Goal: Use online tool/utility

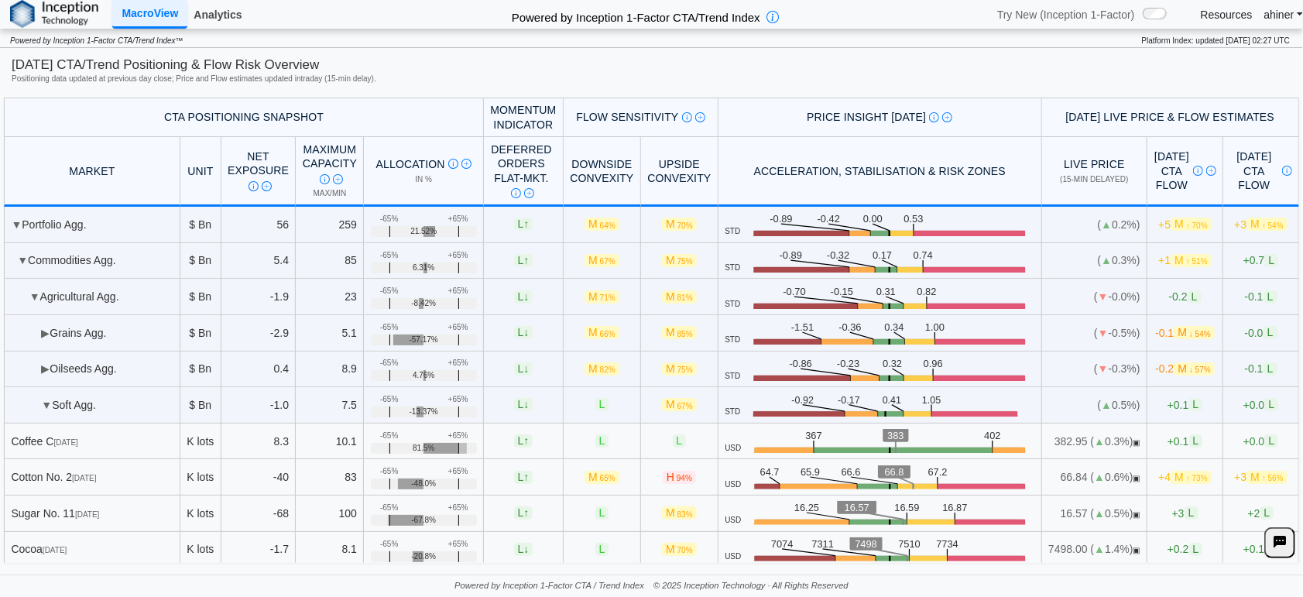
click at [199, 11] on link "Analytics" at bounding box center [217, 15] width 60 height 26
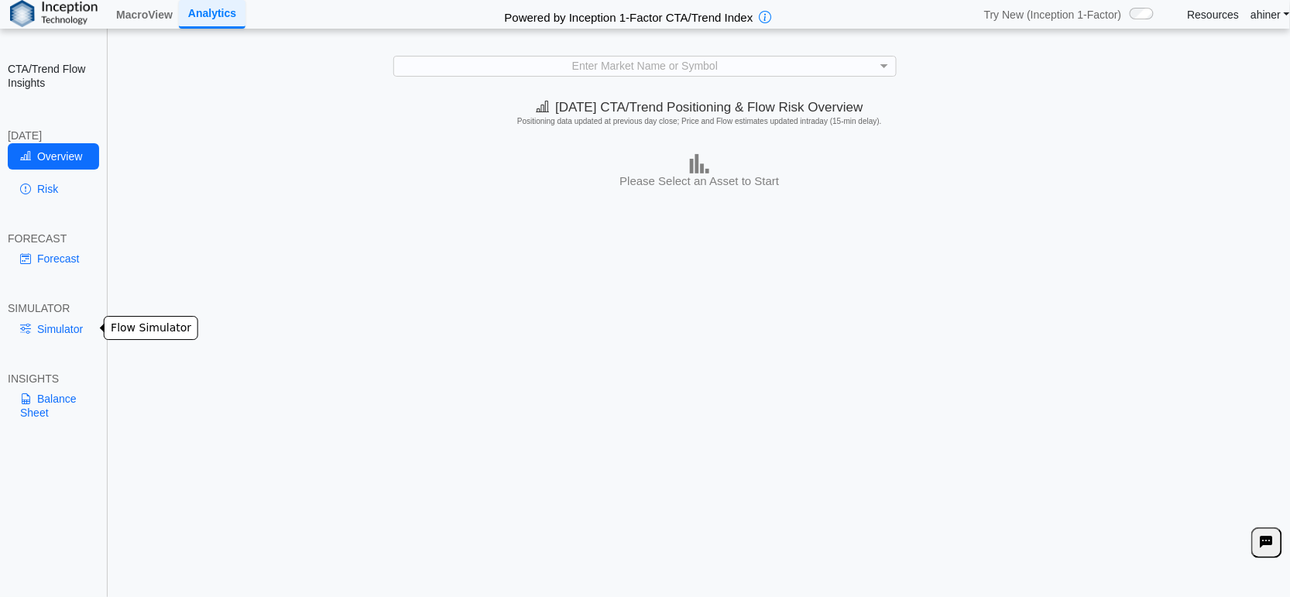
click at [70, 337] on link "Simulator" at bounding box center [53, 329] width 91 height 26
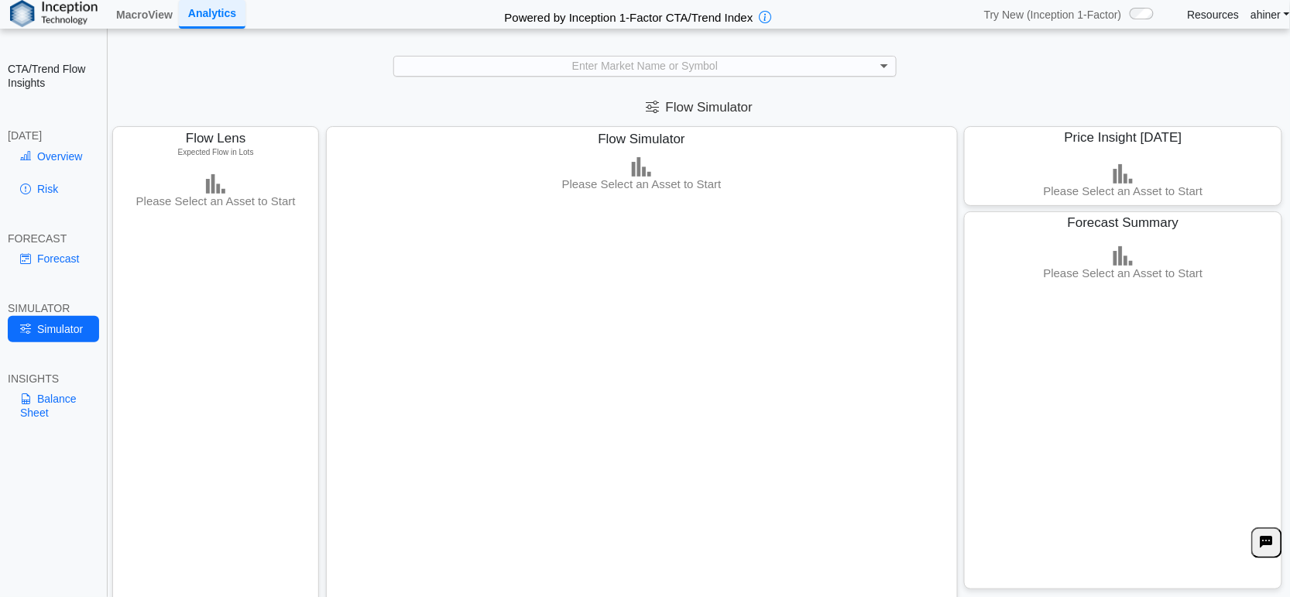
click at [885, 60] on span at bounding box center [885, 66] width 19 height 19
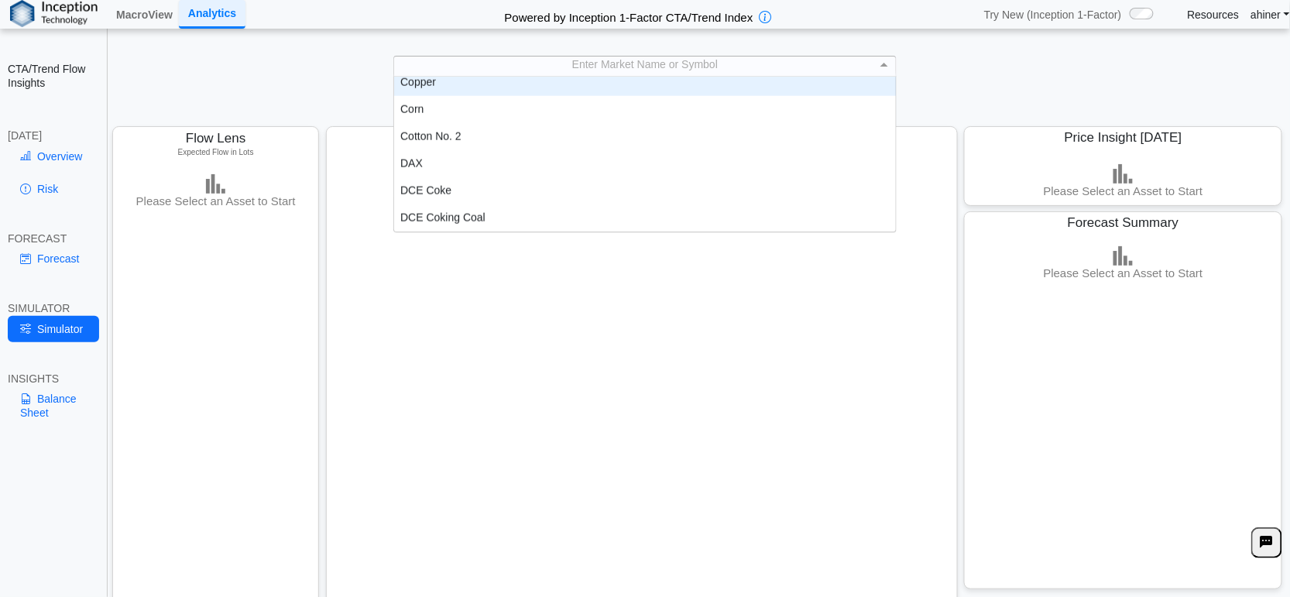
scroll to position [687, 0]
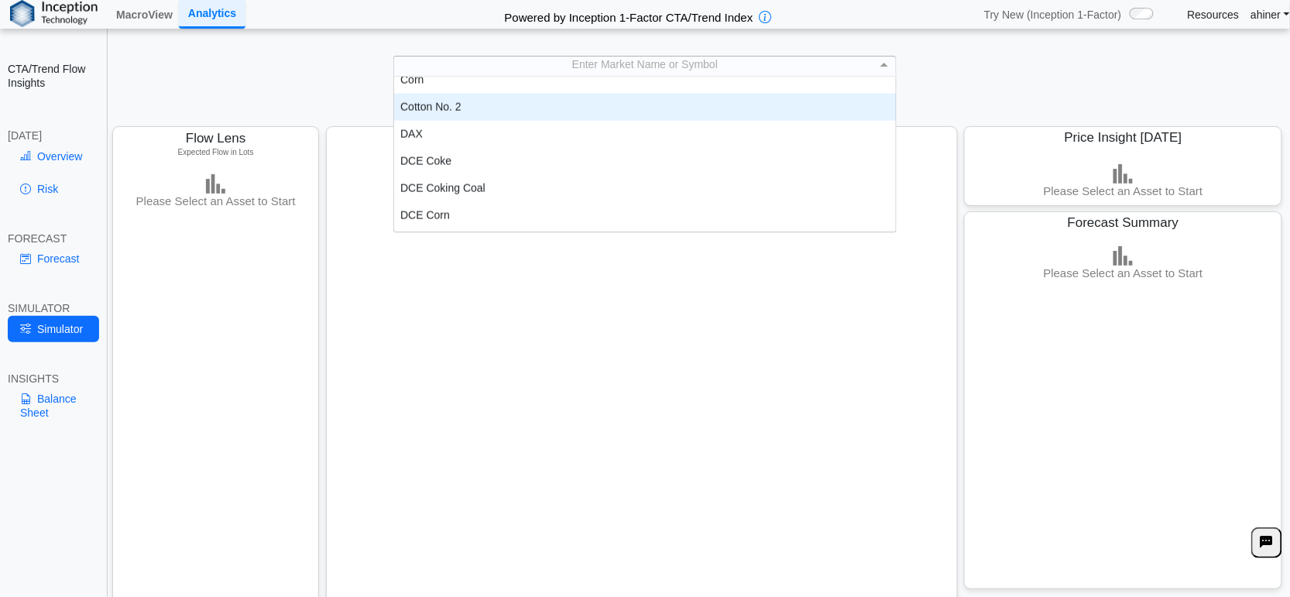
click at [496, 105] on div "Cotton No. 2" at bounding box center [645, 107] width 502 height 27
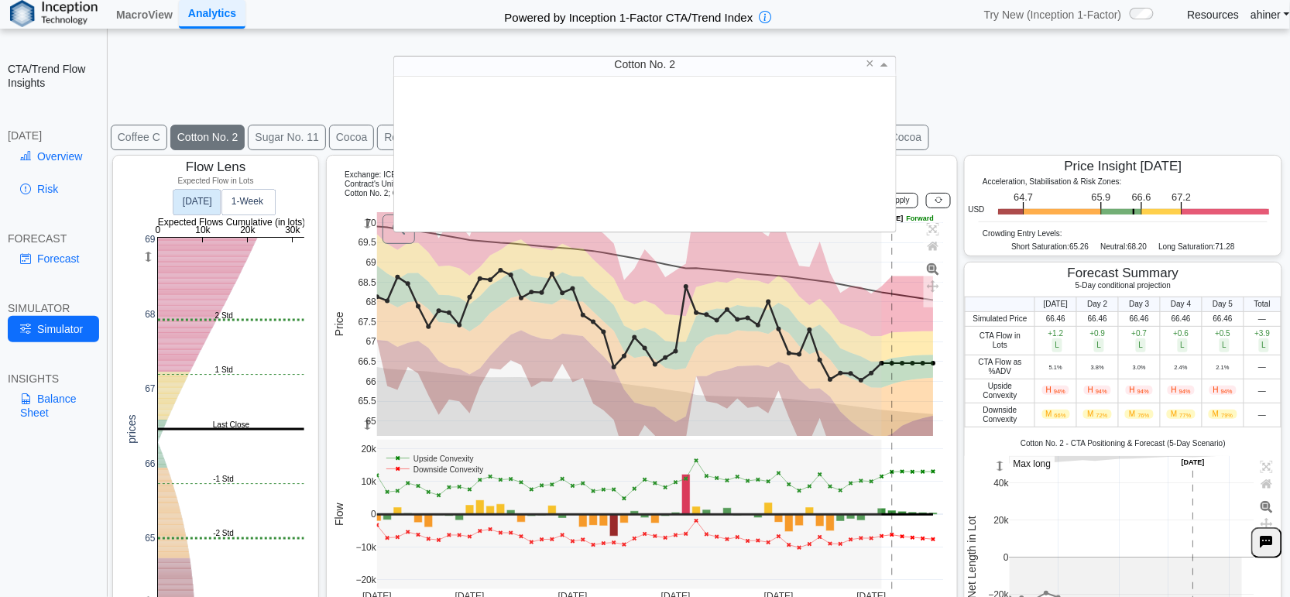
scroll to position [142, 488]
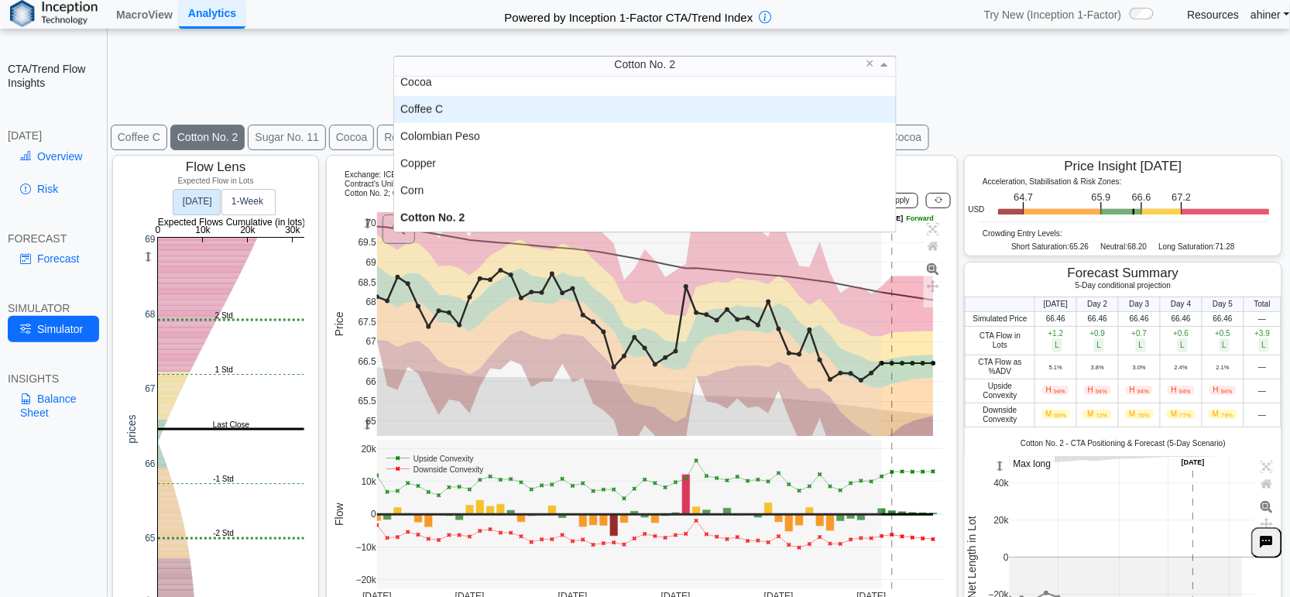
click at [295, 67] on div "Cotton No. 2 × Chinese Yuan Off. Cocoa Coffee C Colombian Peso Copper Corn Cott…" at bounding box center [644, 66] width 1259 height 21
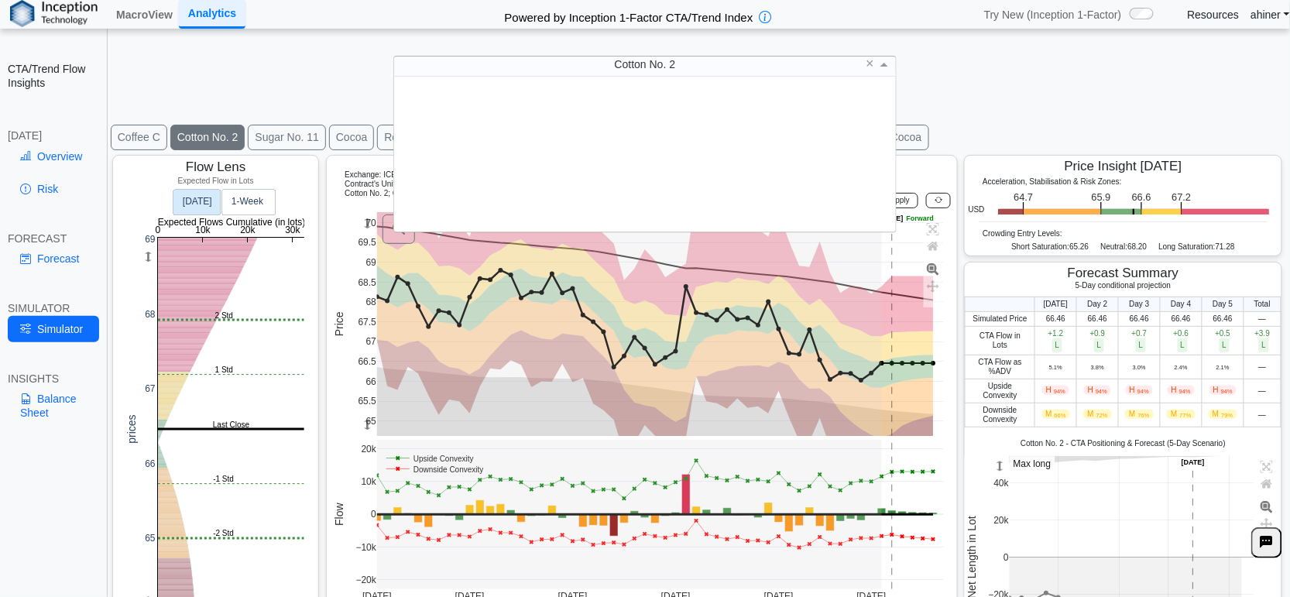
click at [399, 58] on div "Cotton No. 2" at bounding box center [645, 64] width 502 height 19
